Goal: Transaction & Acquisition: Purchase product/service

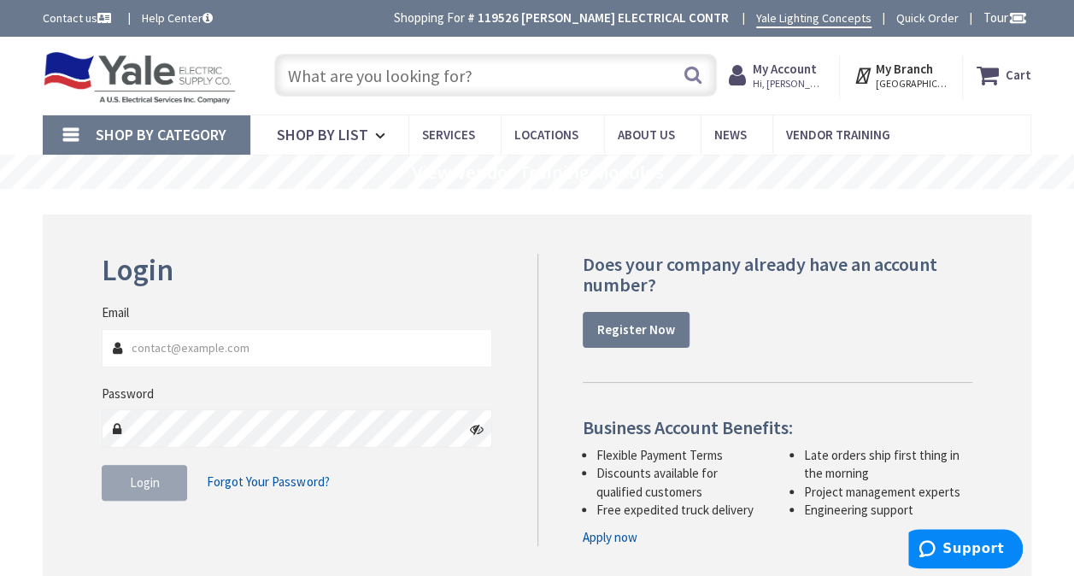
click at [248, 344] on input "Email" at bounding box center [297, 348] width 391 height 38
type input "[PERSON_NAME][EMAIL_ADDRESS][DOMAIN_NAME]"
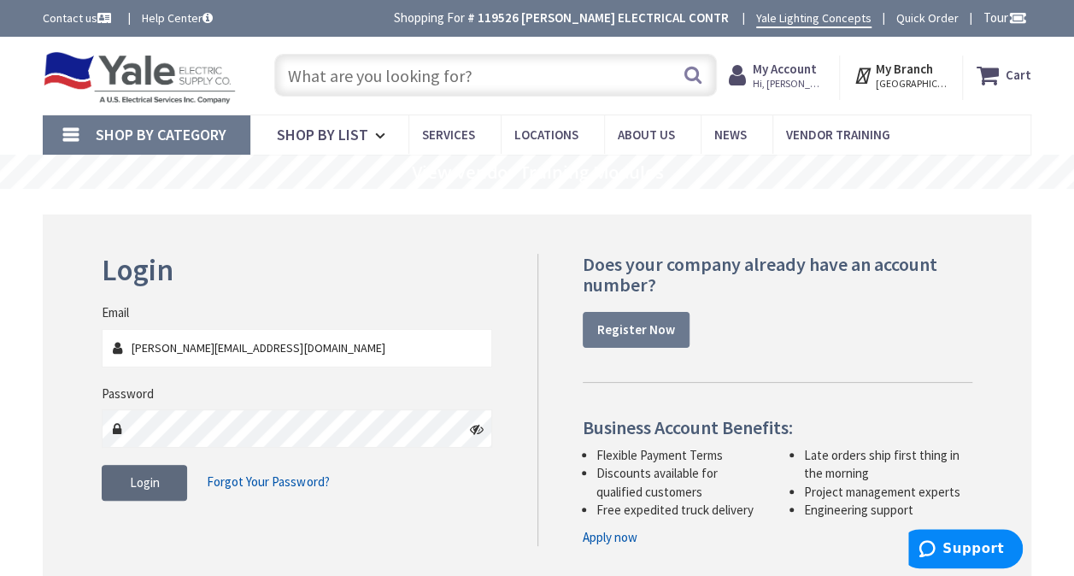
click at [132, 495] on button "Login" at bounding box center [144, 483] width 85 height 36
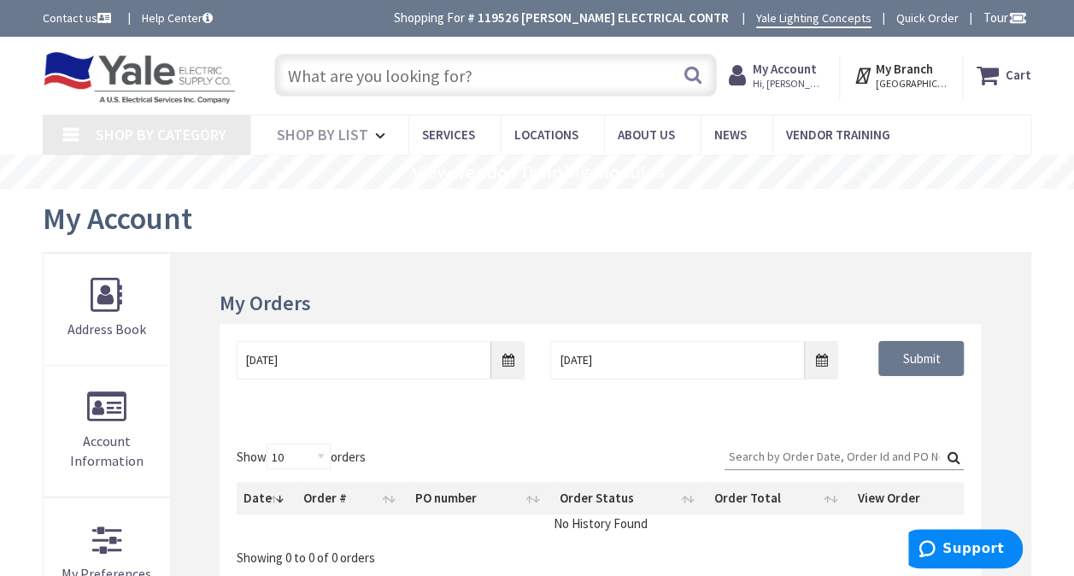
click at [323, 79] on input "text" at bounding box center [495, 75] width 443 height 43
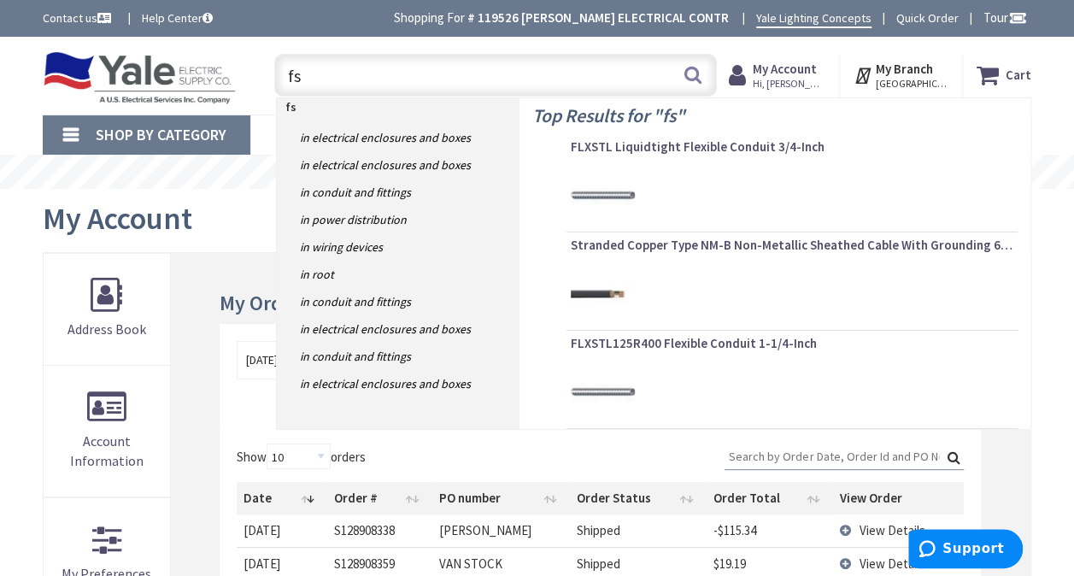
type input "fsb"
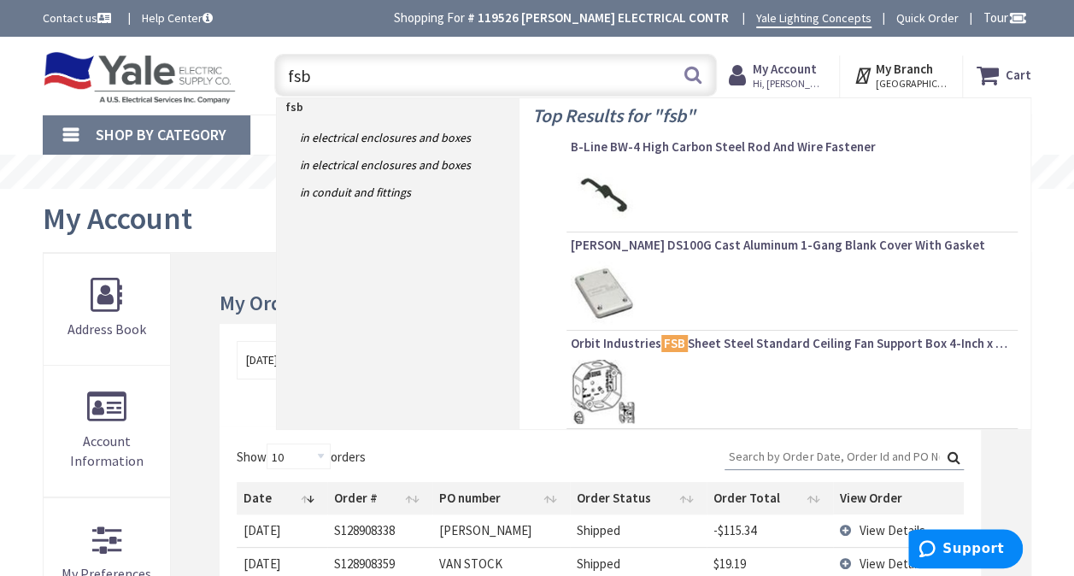
type input "[PERSON_NAME][GEOGRAPHIC_DATA][STREET_ADDRESS][PERSON_NAME][GEOGRAPHIC_DATA]"
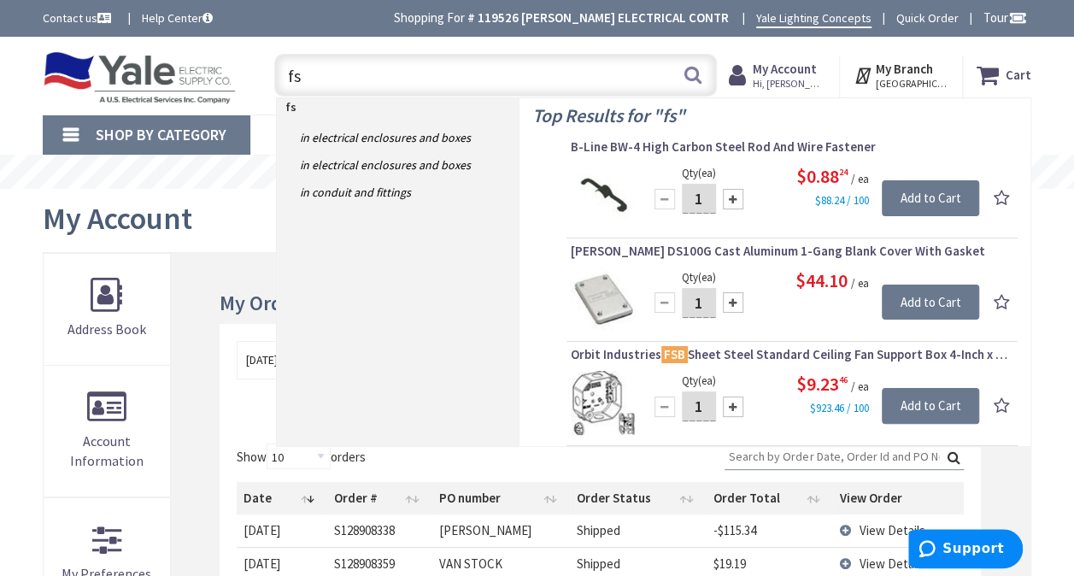
type input "f"
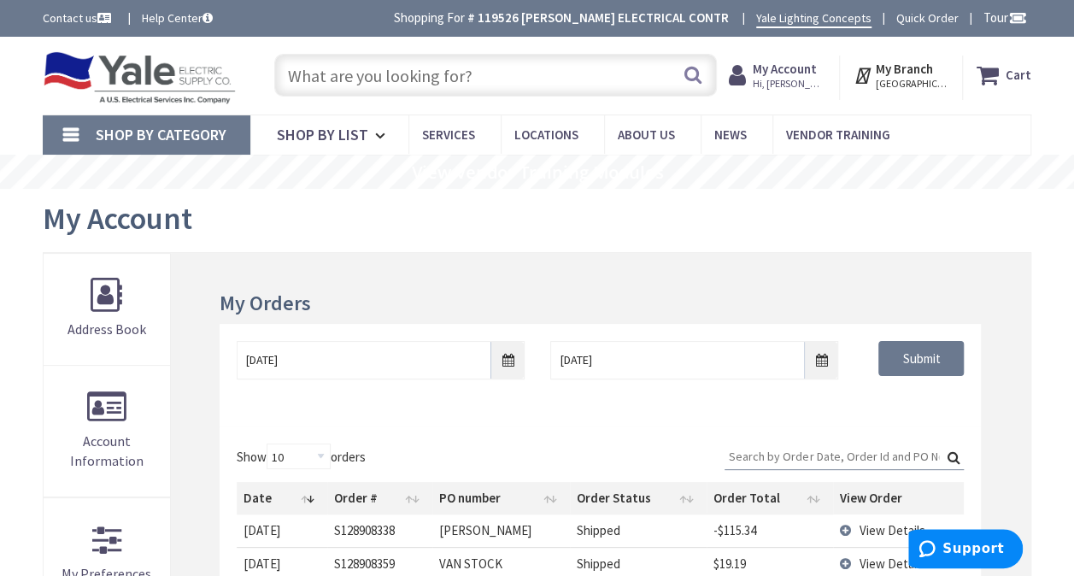
click at [168, 126] on link "Shop By Category" at bounding box center [147, 134] width 208 height 39
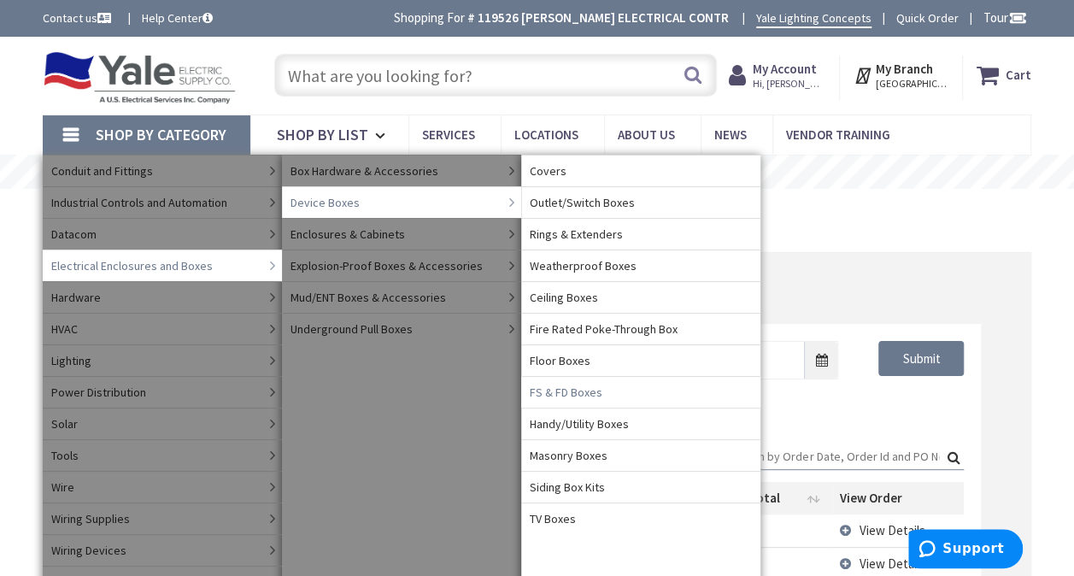
click at [590, 390] on span "FS & FD Boxes" at bounding box center [566, 392] width 73 height 17
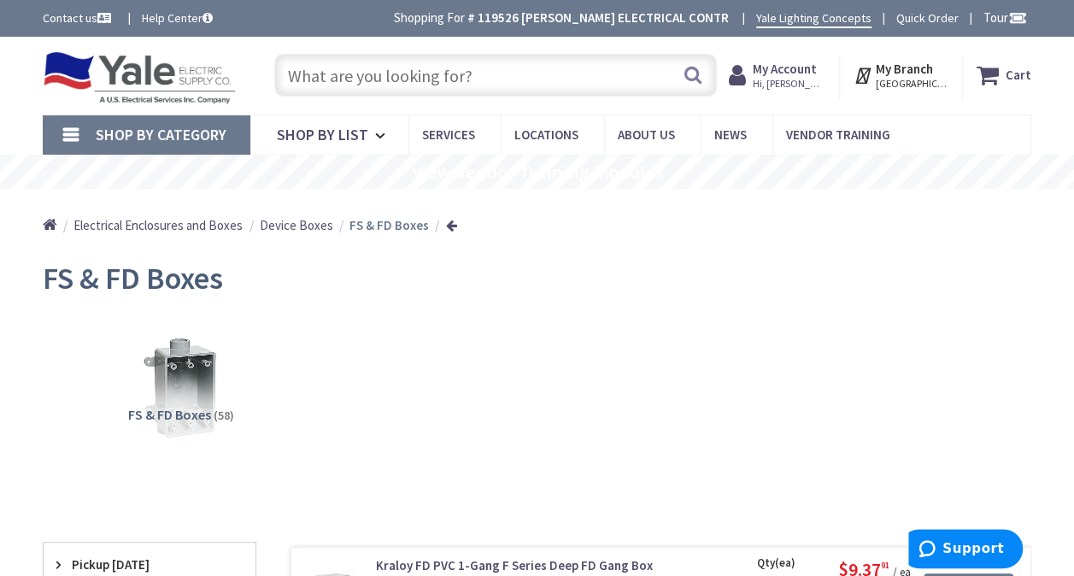
click at [362, 79] on input "text" at bounding box center [495, 75] width 443 height 43
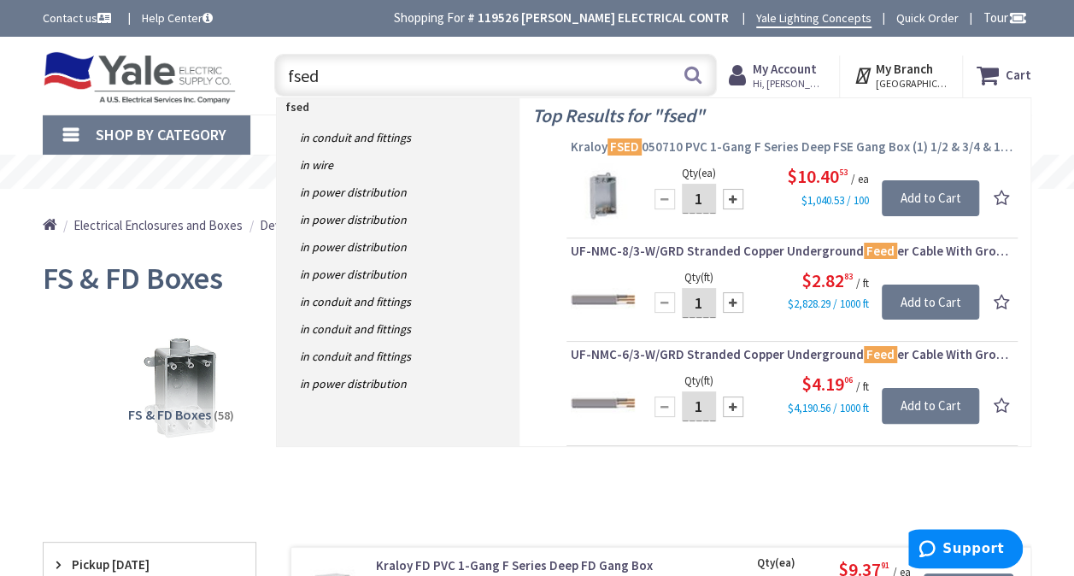
type input "fsed"
click at [669, 147] on span "Kraloy FSED 050710 PVC 1-Gang F Series Deep FSE Gang Box (1) 1/2 & 3/4 & 1-Inch…" at bounding box center [792, 146] width 443 height 17
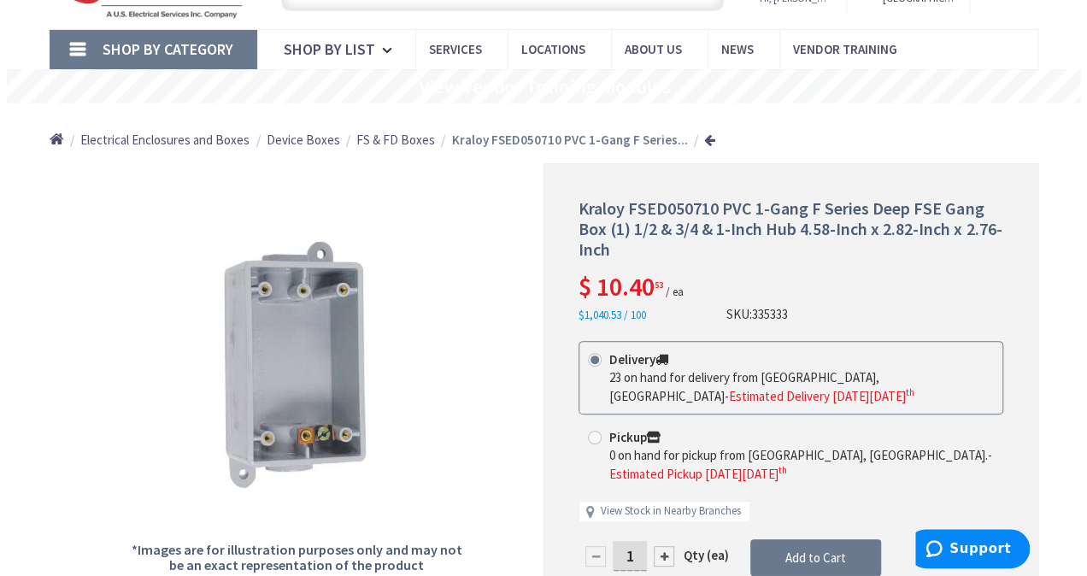
scroll to position [171, 0]
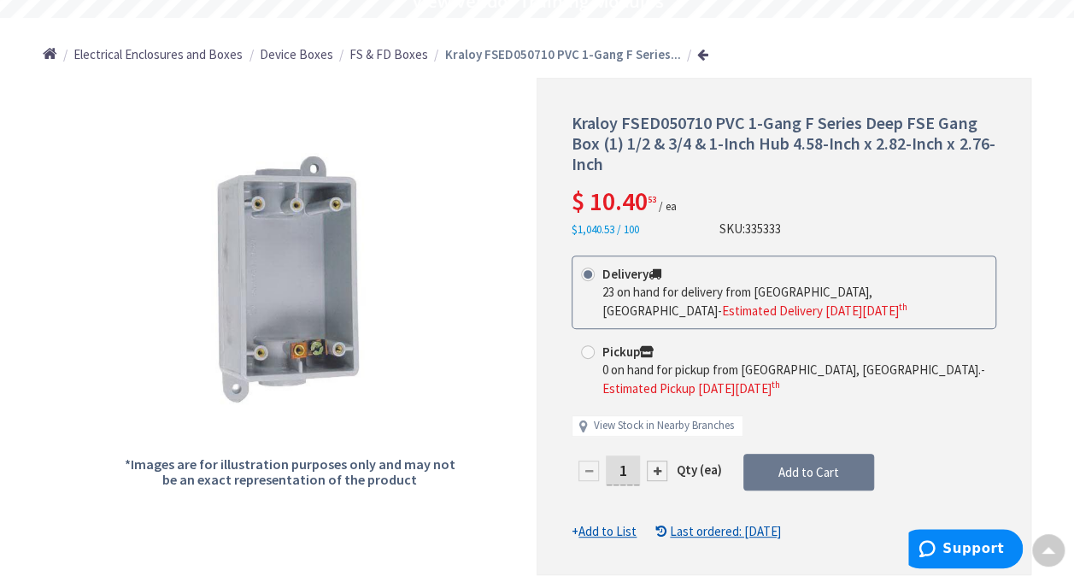
click at [655, 465] on div at bounding box center [657, 471] width 21 height 21
click at [655, 465] on div at bounding box center [784, 327] width 493 height 496
click at [655, 465] on div at bounding box center [657, 471] width 21 height 21
click at [655, 465] on div at bounding box center [784, 327] width 493 height 496
click at [655, 465] on div at bounding box center [657, 471] width 21 height 21
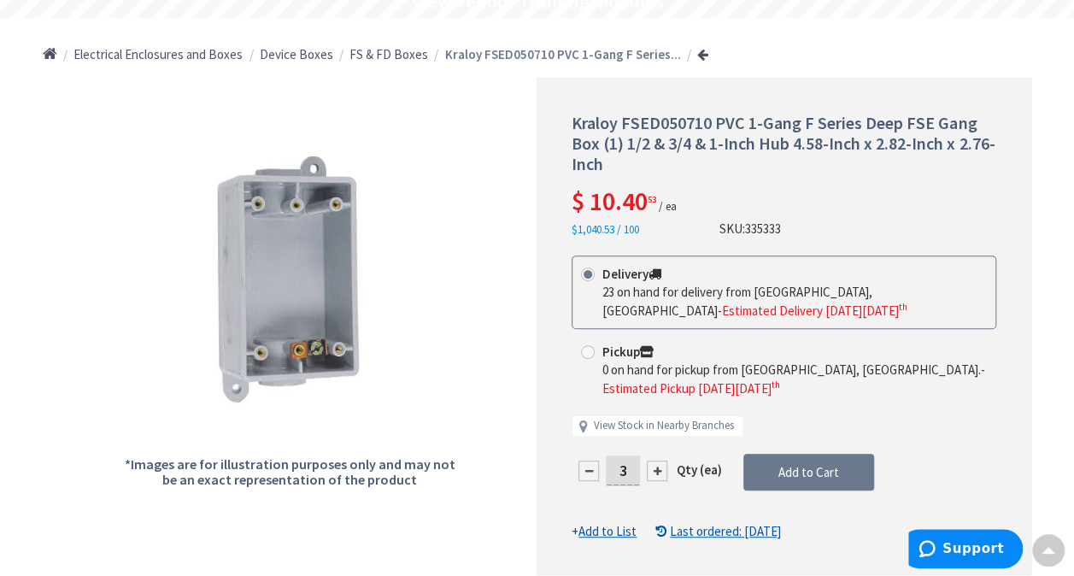
type input "4"
click at [790, 468] on span "Add to Cart" at bounding box center [809, 472] width 61 height 16
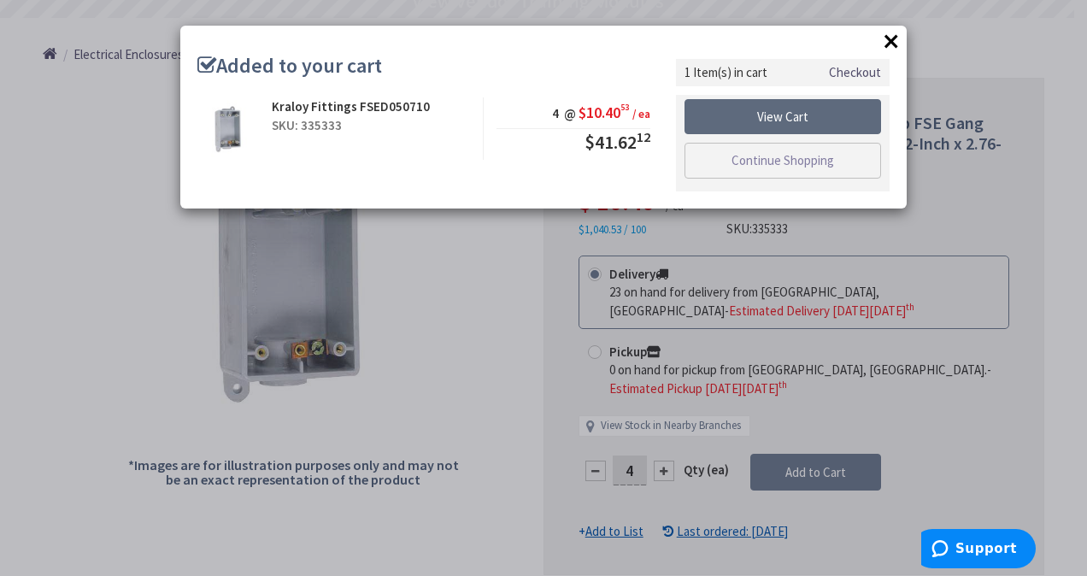
click at [759, 120] on link "View Cart" at bounding box center [783, 117] width 197 height 36
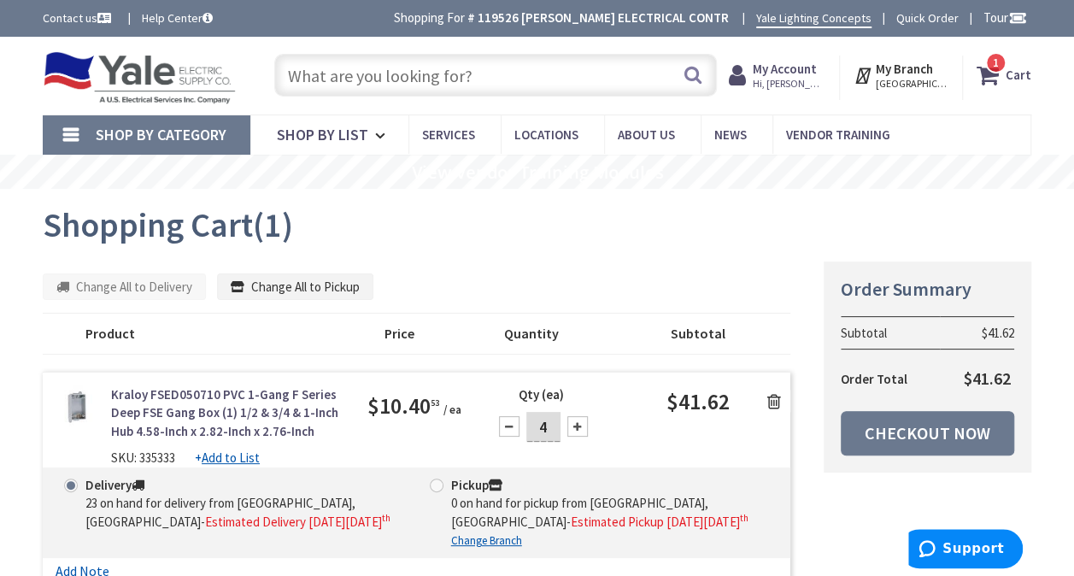
click at [340, 77] on input "text" at bounding box center [495, 75] width 443 height 43
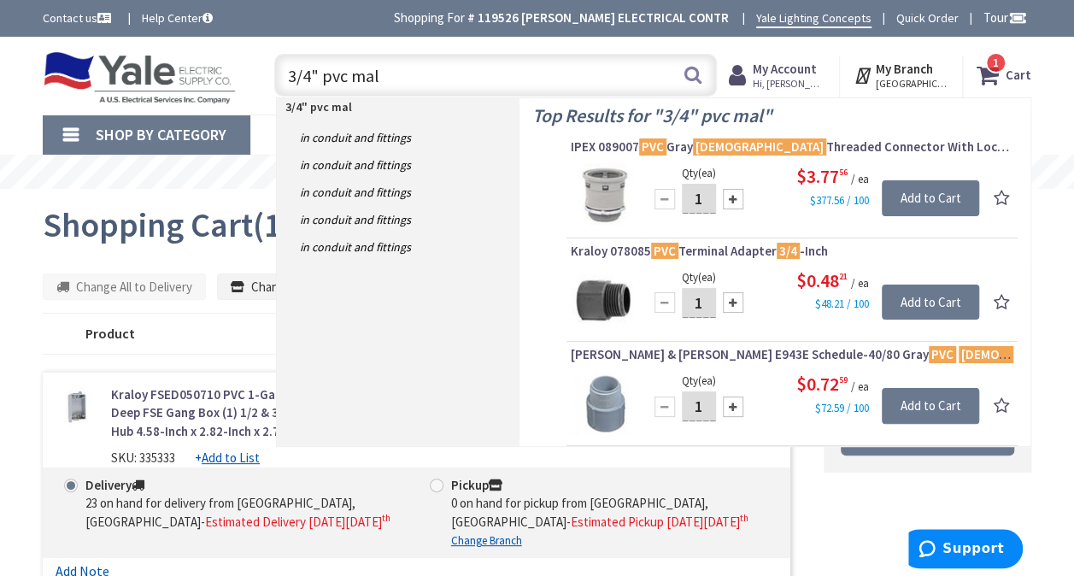
type input "3/4" pvc mal"
click at [732, 302] on div at bounding box center [733, 302] width 21 height 21
click at [662, 303] on div at bounding box center [665, 302] width 21 height 21
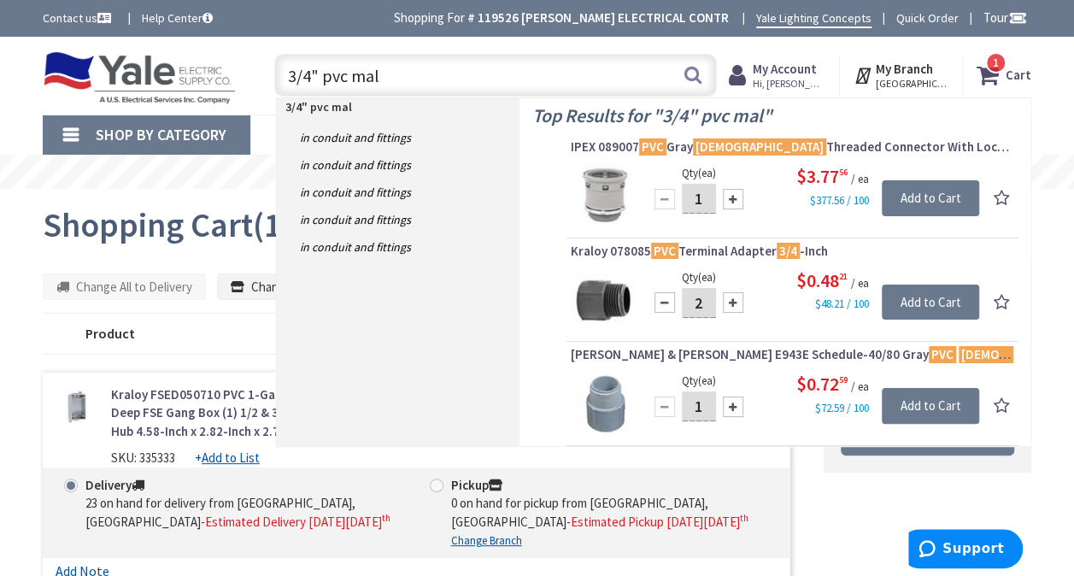
type input "1"
click at [662, 303] on div at bounding box center [665, 302] width 21 height 21
click at [409, 74] on input "3/4" pvc mal" at bounding box center [495, 75] width 443 height 43
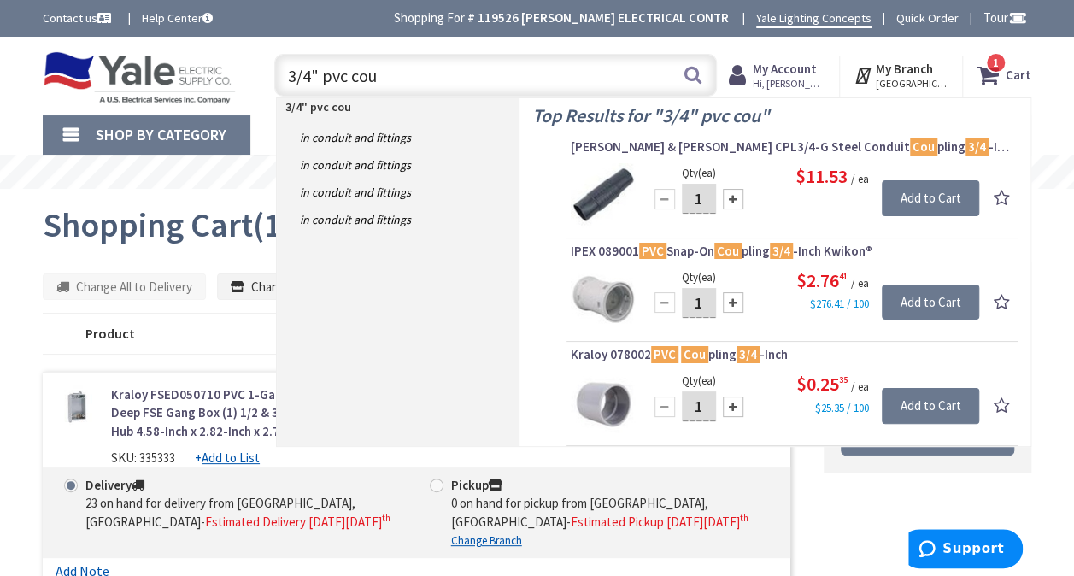
type input "3/4" pvc cou"
click at [728, 405] on div at bounding box center [733, 407] width 21 height 21
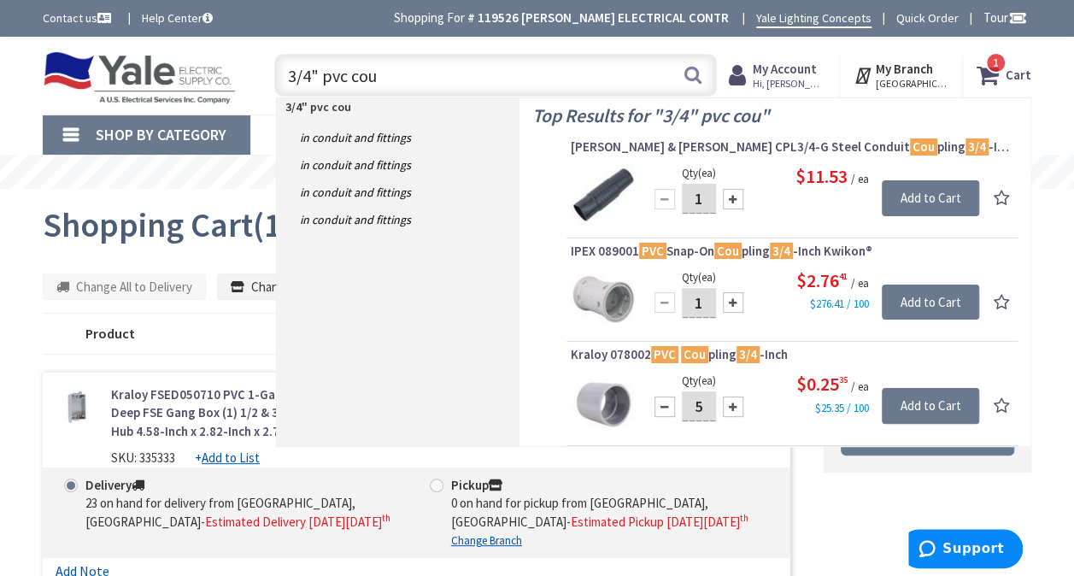
click at [727, 403] on div at bounding box center [733, 407] width 21 height 21
click at [732, 403] on div at bounding box center [733, 407] width 21 height 21
type input "8"
click at [920, 400] on input "Add to Cart" at bounding box center [930, 406] width 97 height 36
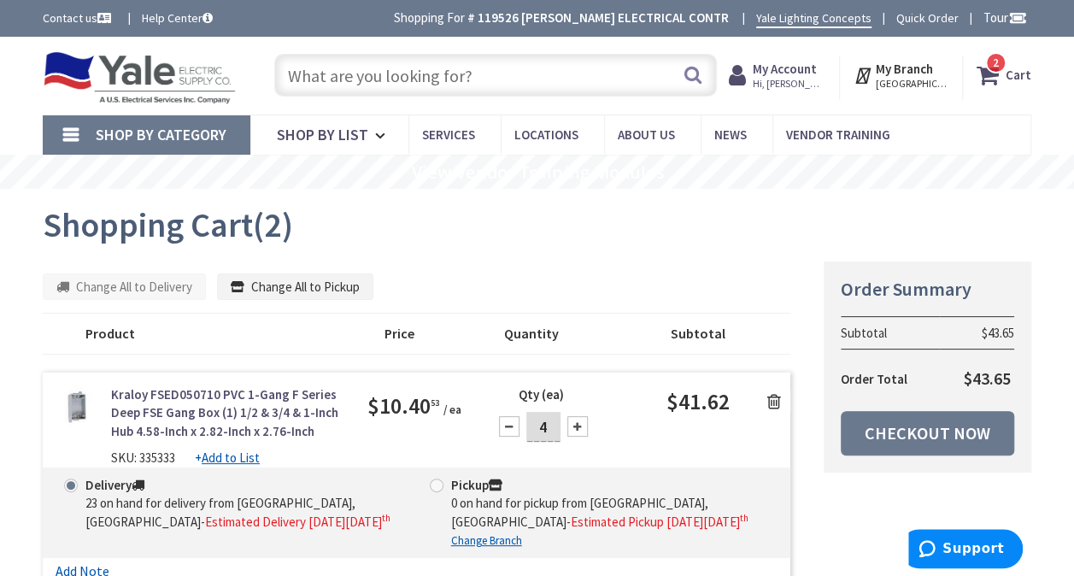
click at [409, 68] on input "text" at bounding box center [495, 75] width 443 height 43
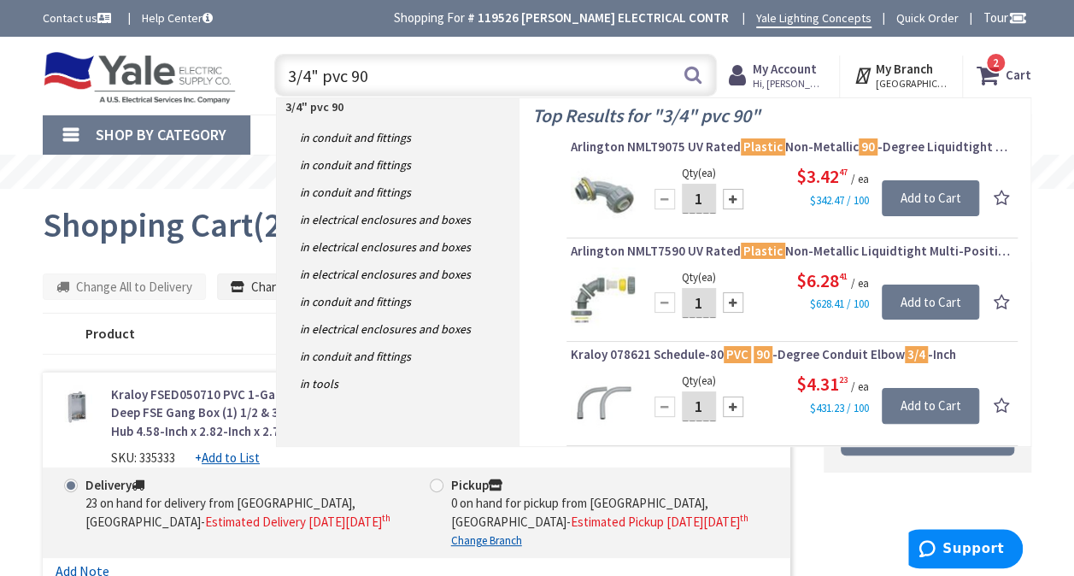
type input "3/4" pvc 90"
click at [732, 405] on div at bounding box center [733, 407] width 21 height 21
type input "2"
click at [915, 405] on input "Add to Cart" at bounding box center [930, 406] width 97 height 36
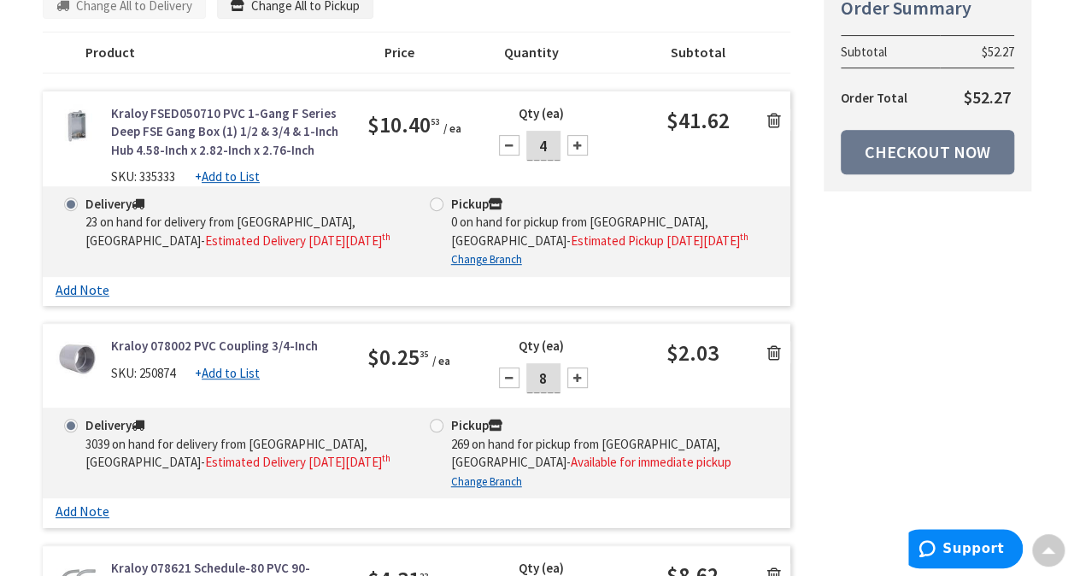
scroll to position [196, 0]
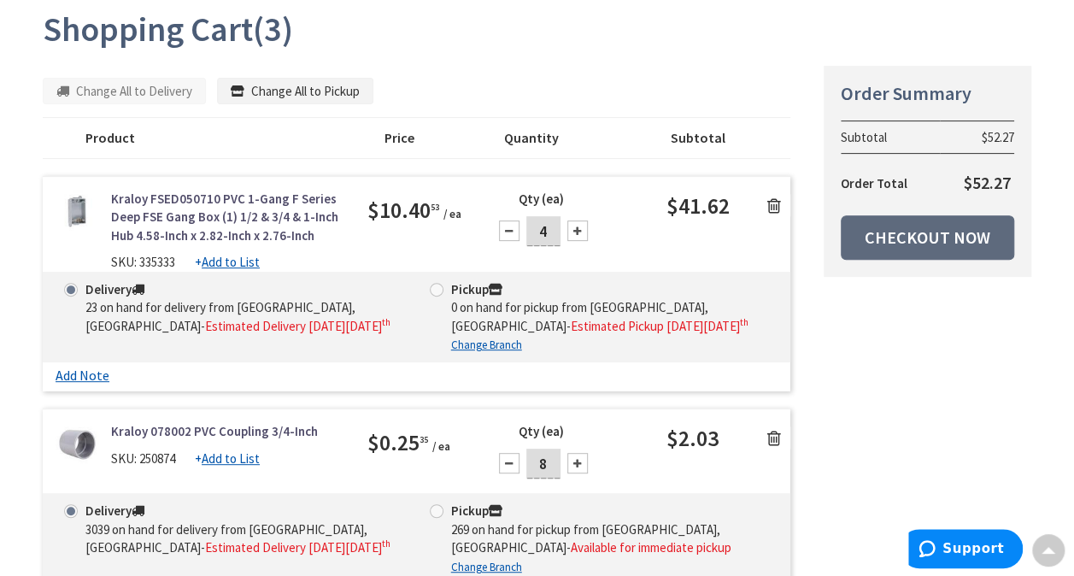
click at [935, 238] on link "Checkout Now" at bounding box center [928, 237] width 174 height 44
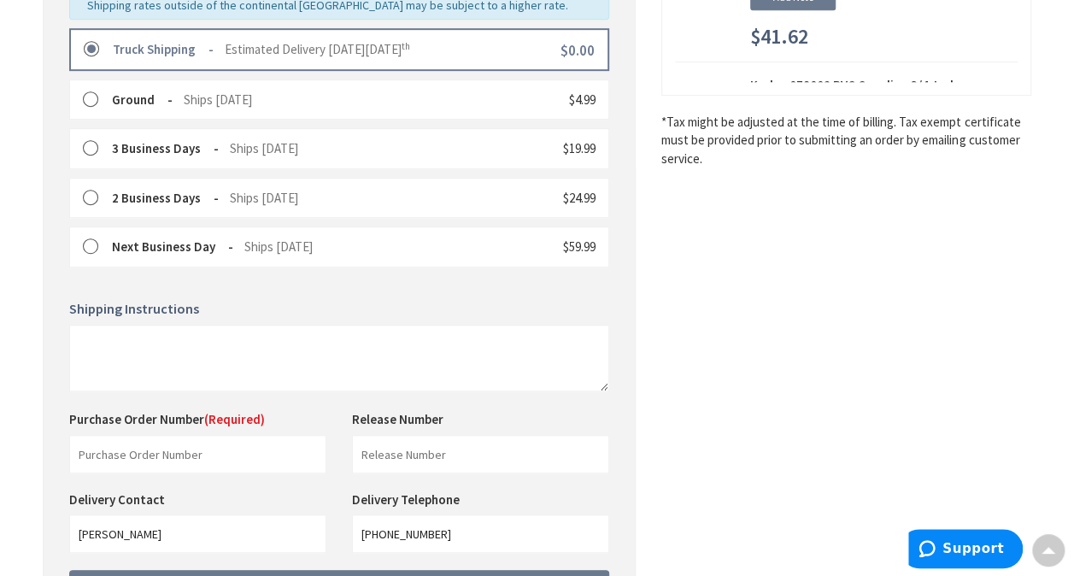
scroll to position [598, 0]
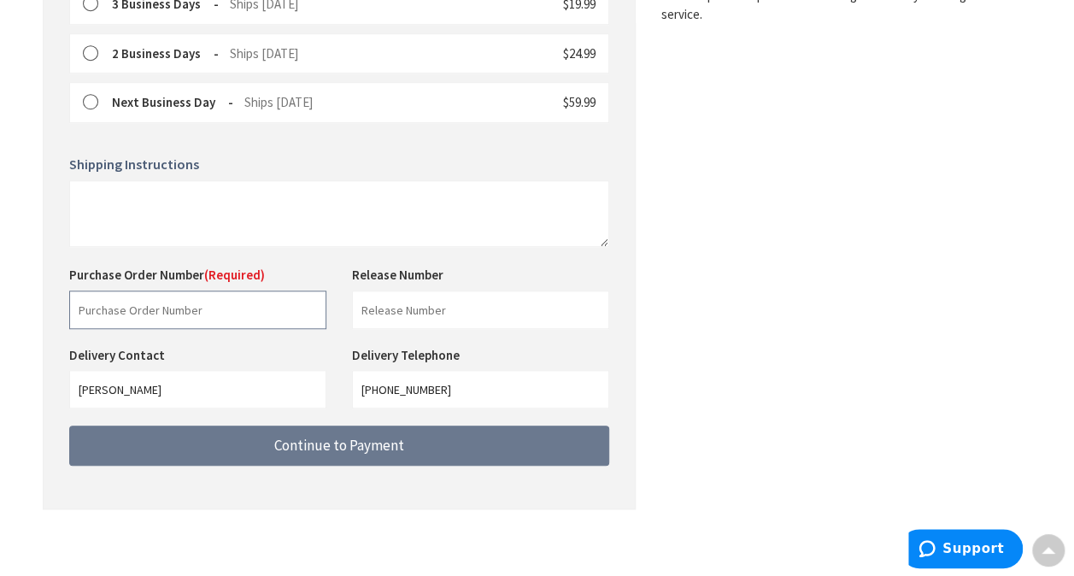
click at [163, 297] on input "text" at bounding box center [197, 310] width 257 height 38
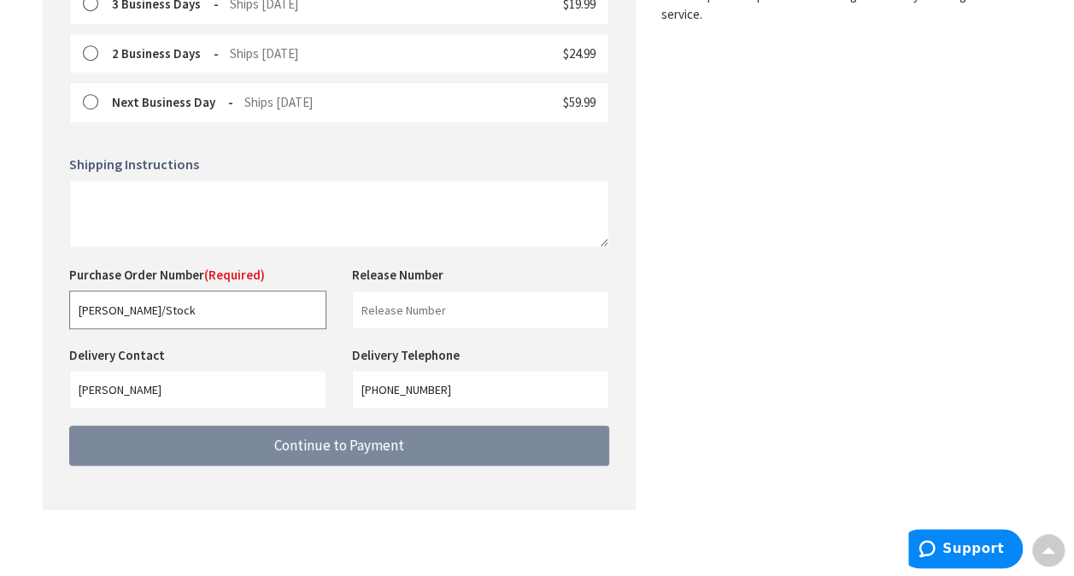
type input "[PERSON_NAME]/Stock"
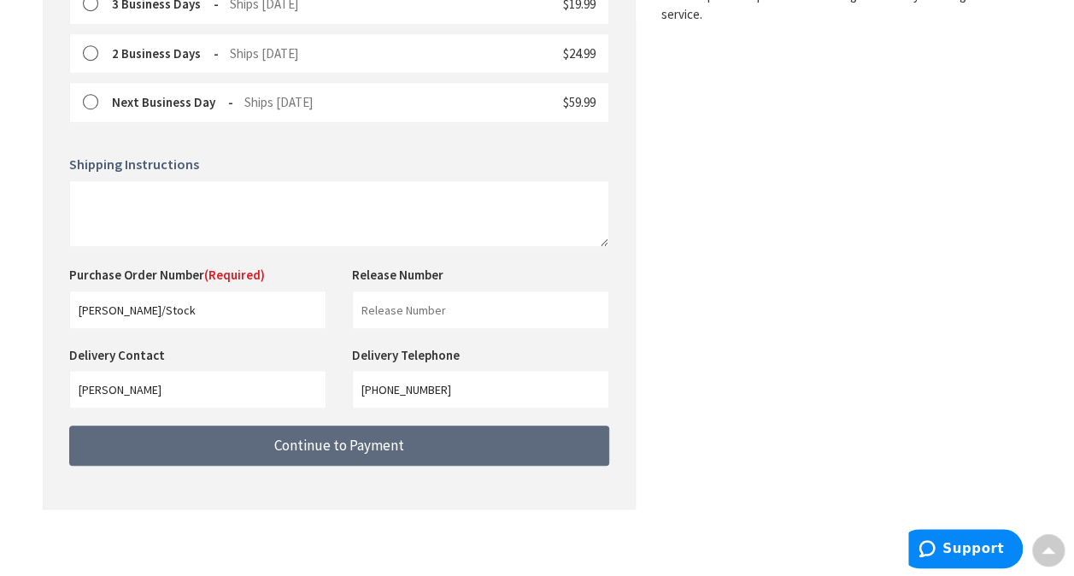
click at [239, 439] on button "Continue to Payment" at bounding box center [339, 446] width 540 height 40
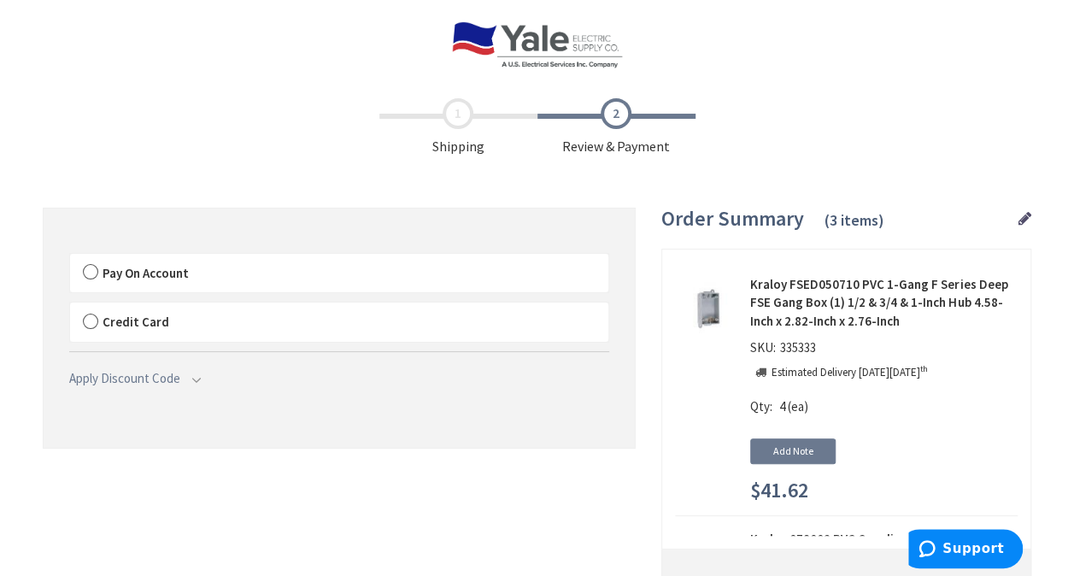
click at [89, 268] on label "Pay On Account" at bounding box center [339, 273] width 538 height 39
click at [70, 257] on input "Pay On Account" at bounding box center [70, 257] width 0 height 0
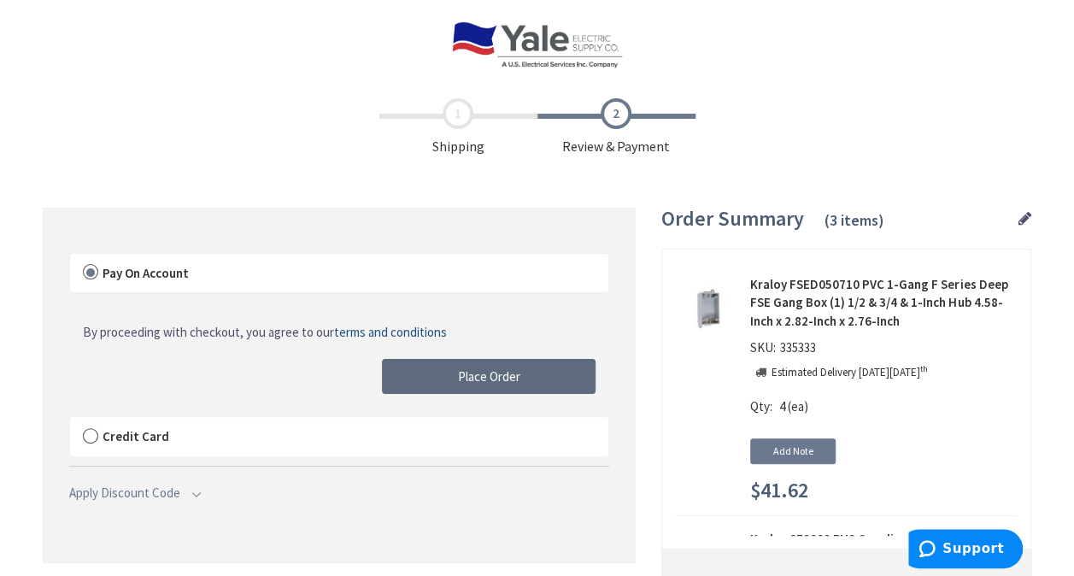
click at [406, 379] on button "Place Order" at bounding box center [489, 377] width 214 height 36
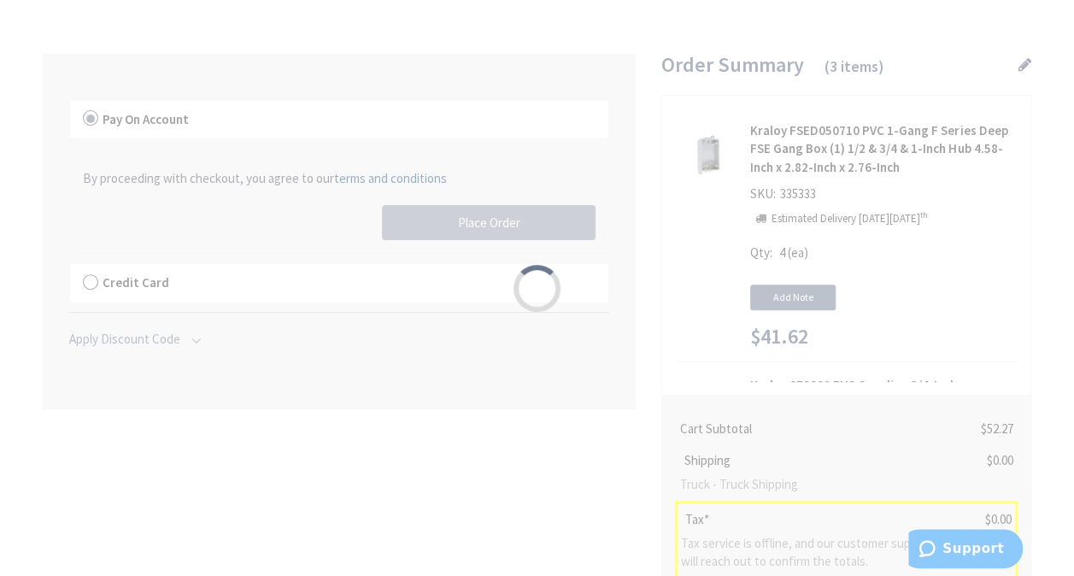
scroll to position [171, 0]
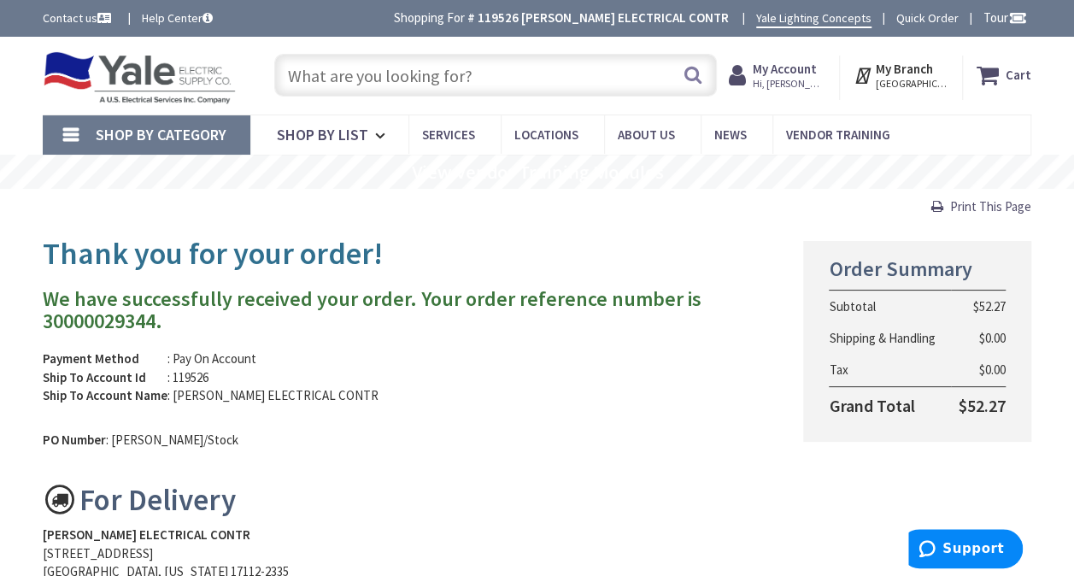
click at [381, 73] on input "text" at bounding box center [495, 75] width 443 height 43
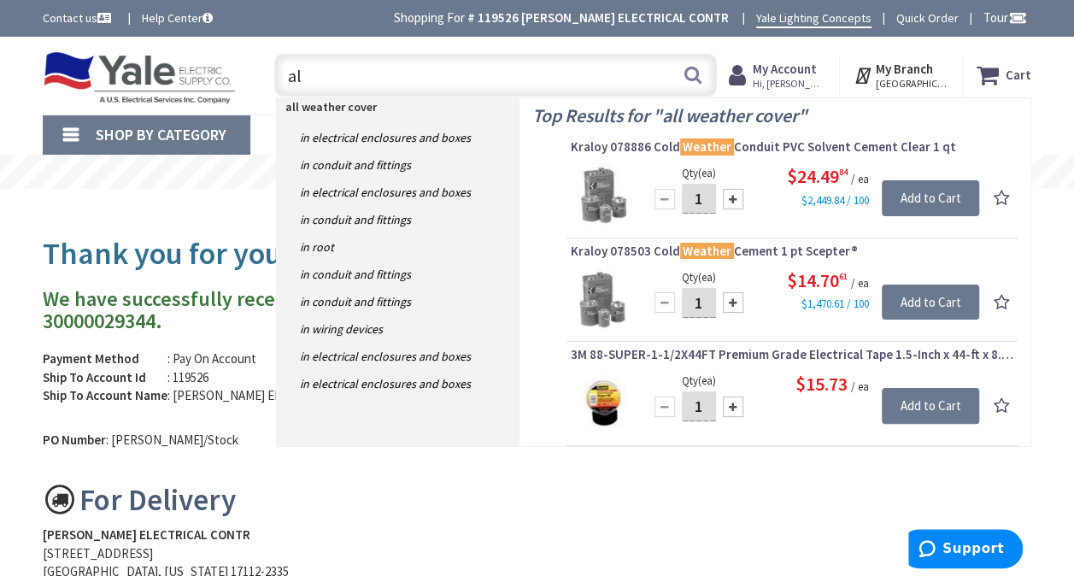
type input "a"
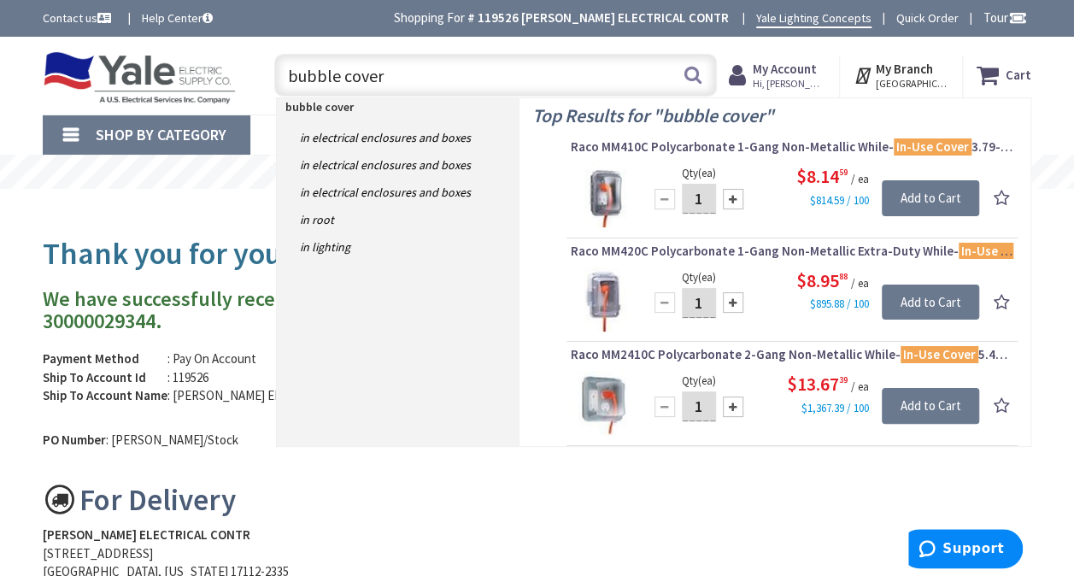
type input "bubble cover"
